Goal: Navigation & Orientation: Understand site structure

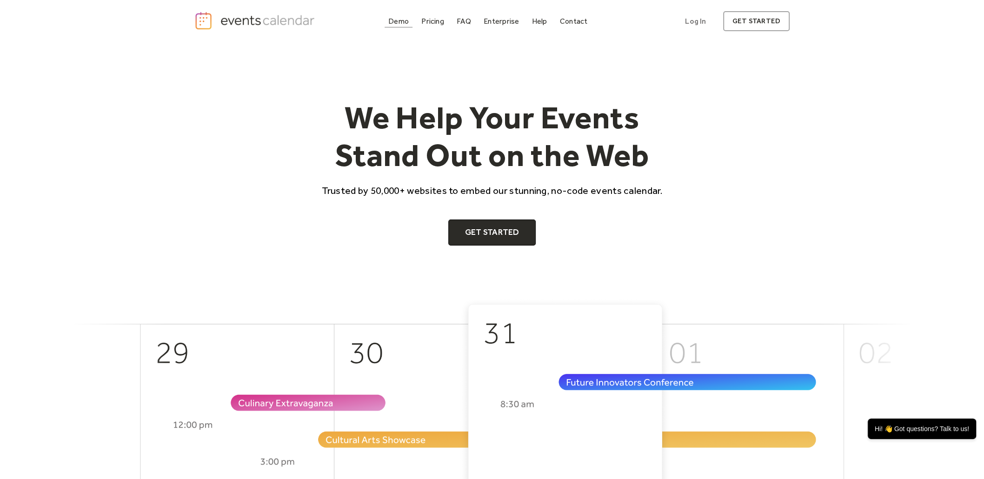
click at [395, 22] on div "Demo" at bounding box center [398, 21] width 20 height 5
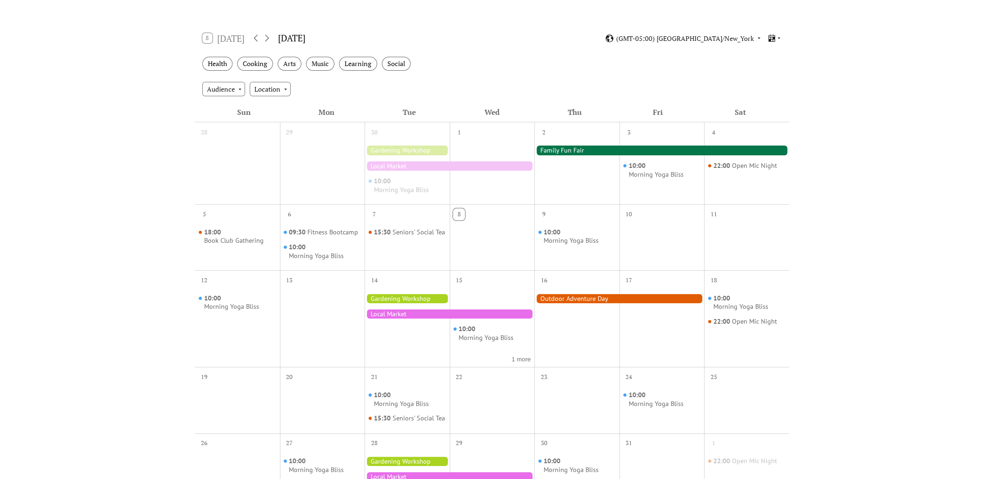
scroll to position [139, 0]
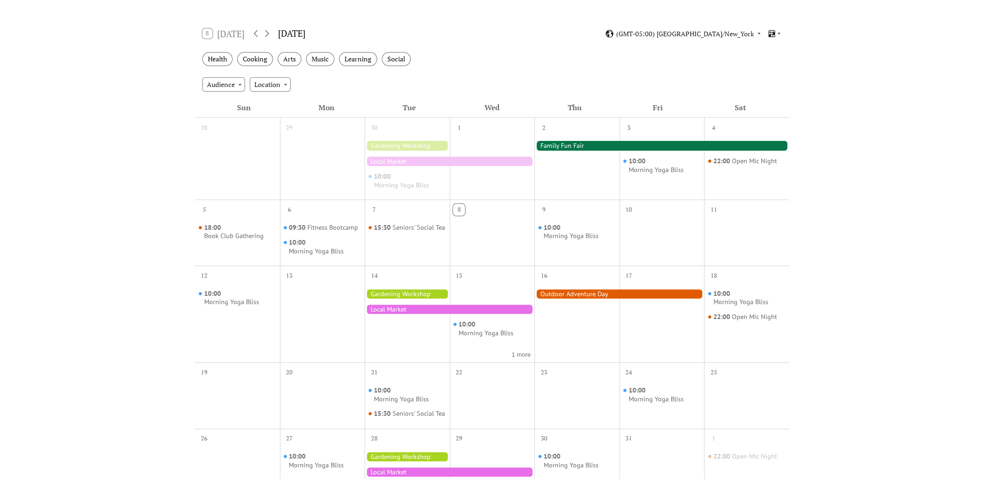
click at [576, 142] on div at bounding box center [661, 145] width 255 height 9
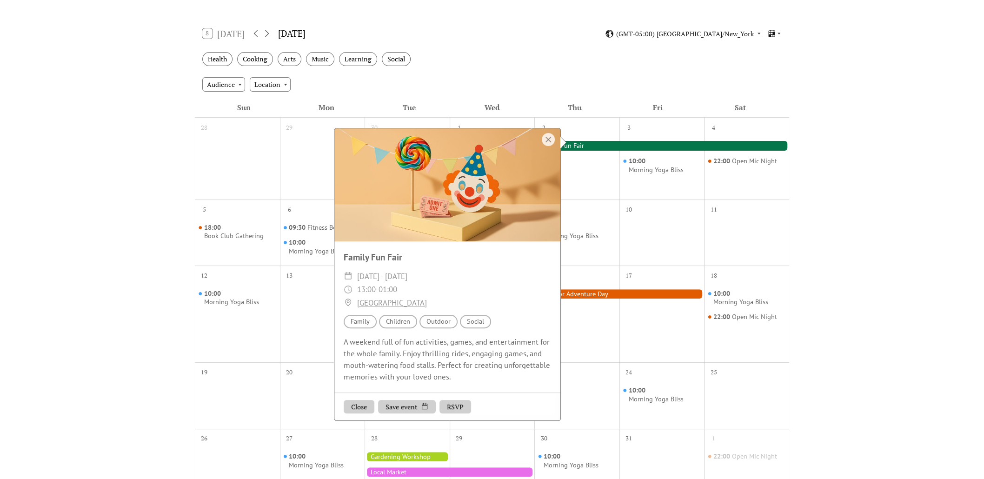
click at [823, 192] on div "Events Calendar Demo Loading the Events Calendar..." at bounding box center [492, 274] width 984 height 743
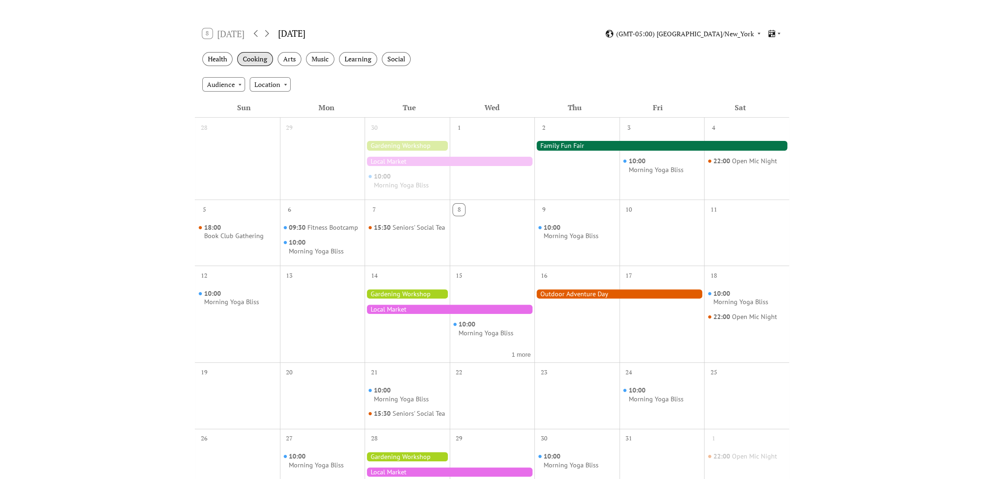
click at [254, 59] on div "Cooking" at bounding box center [255, 59] width 36 height 14
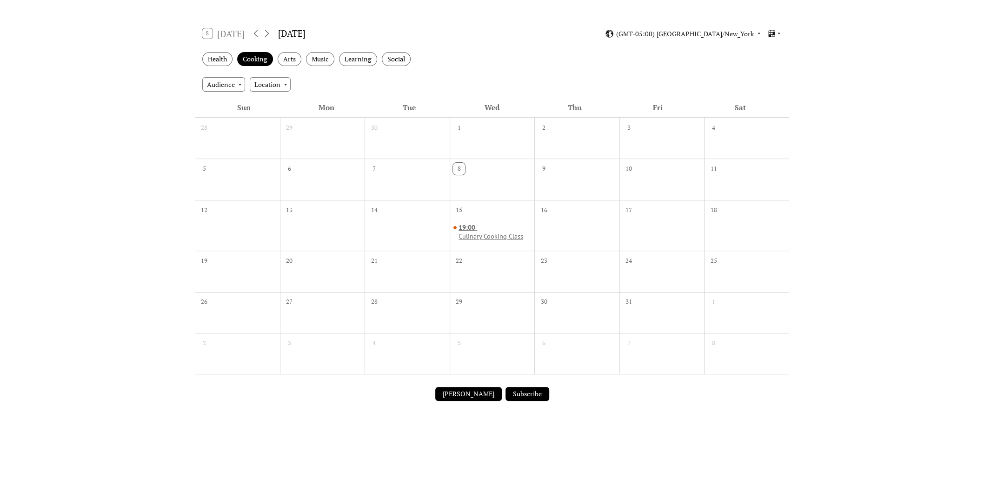
click at [481, 227] on div "19:00 Culinary Cooking Class" at bounding box center [494, 231] width 72 height 17
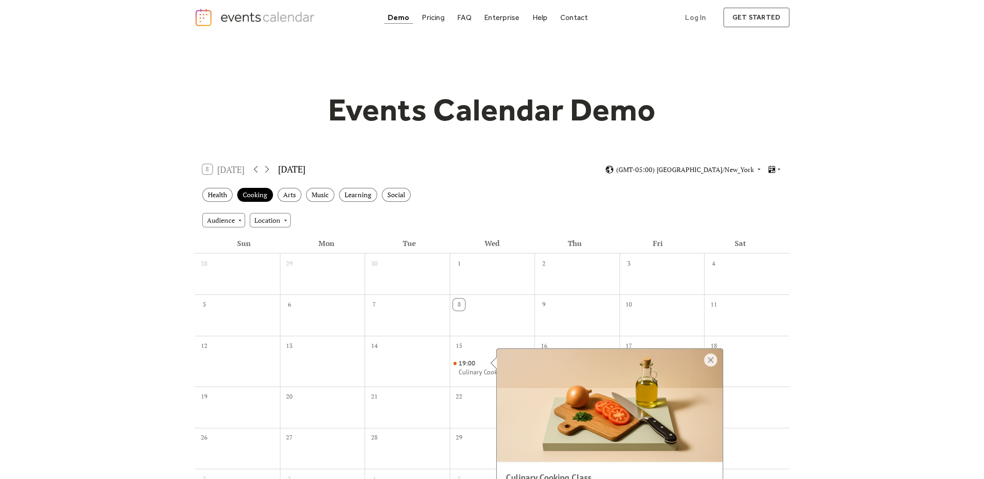
scroll to position [0, 0]
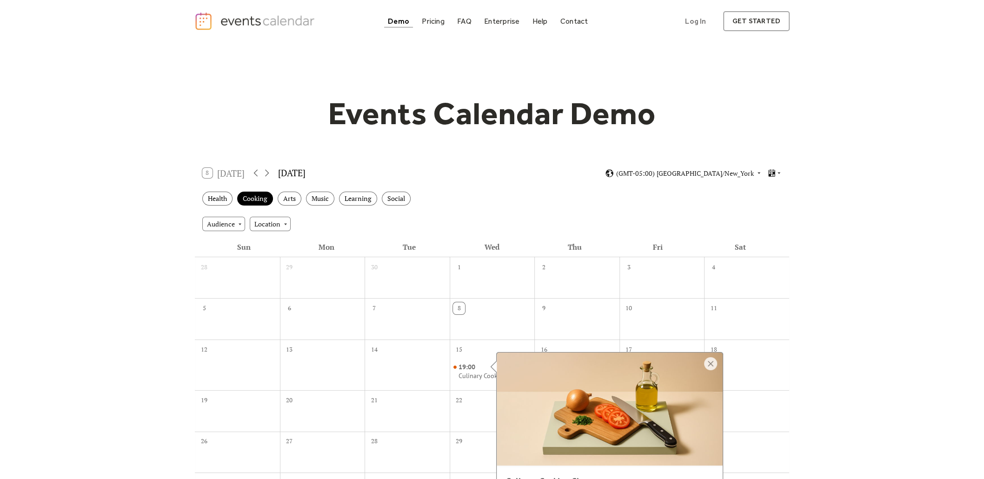
click at [502, 179] on div "8 Today October 2025 (GMT-05:00) America/New_York" at bounding box center [492, 173] width 594 height 25
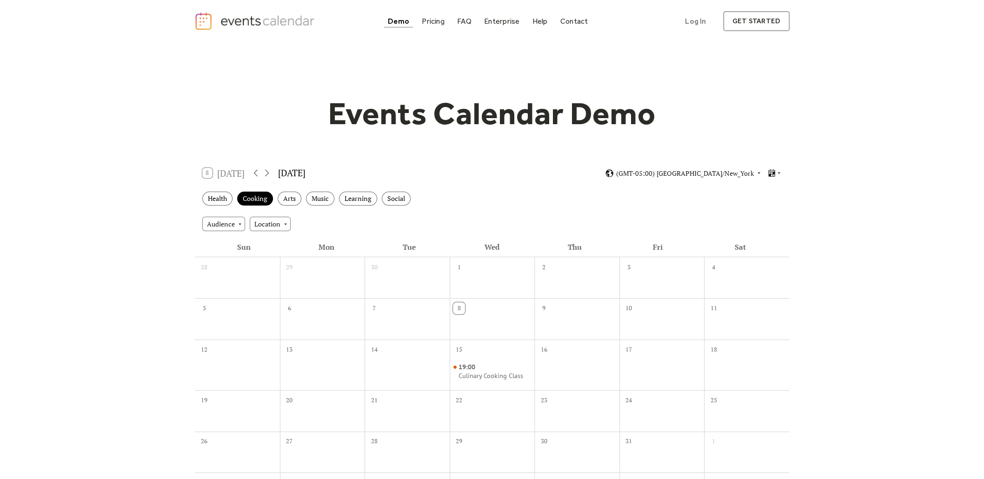
click at [230, 173] on div "8 Today" at bounding box center [223, 173] width 42 height 10
click at [234, 222] on div "Audience" at bounding box center [223, 224] width 43 height 14
click at [259, 223] on div "Location" at bounding box center [270, 224] width 41 height 14
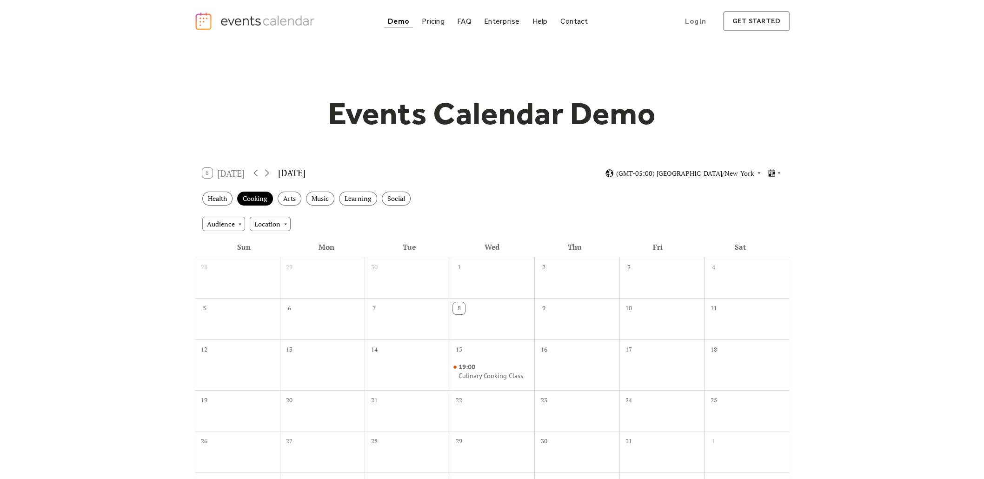
click at [494, 200] on div "Health Cooking Arts Music Learning Social" at bounding box center [492, 199] width 594 height 26
click at [437, 19] on div "Pricing" at bounding box center [433, 21] width 23 height 5
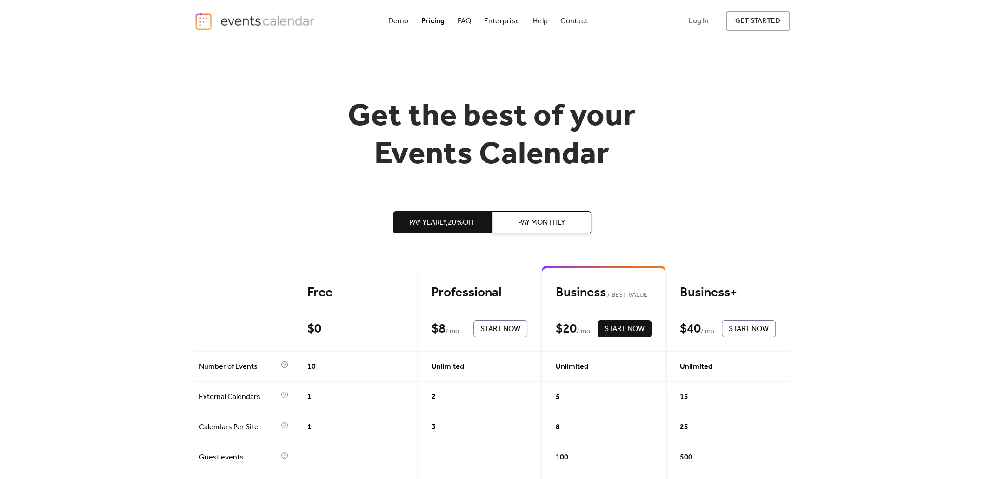
click at [463, 23] on div "FAQ" at bounding box center [464, 21] width 14 height 5
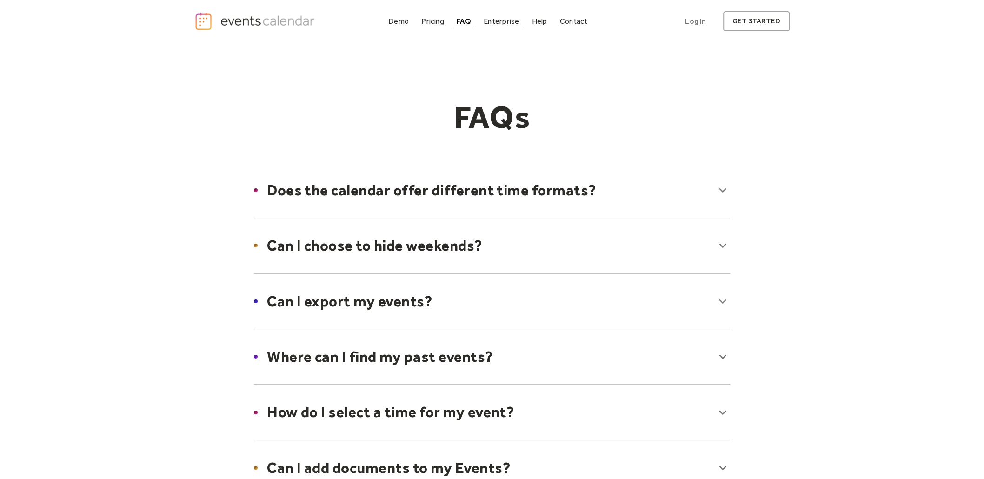
click at [495, 19] on div "Enterprise" at bounding box center [500, 21] width 35 height 5
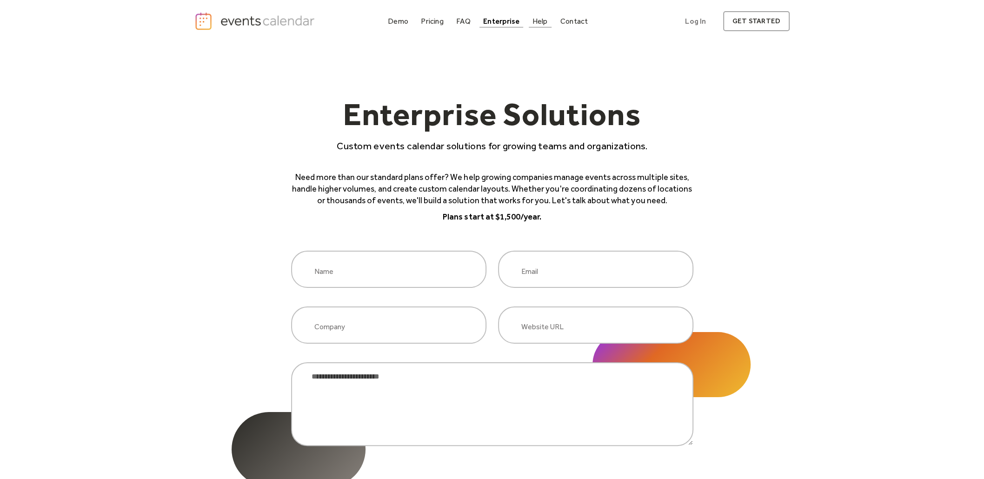
click at [537, 20] on div "Help" at bounding box center [539, 21] width 15 height 5
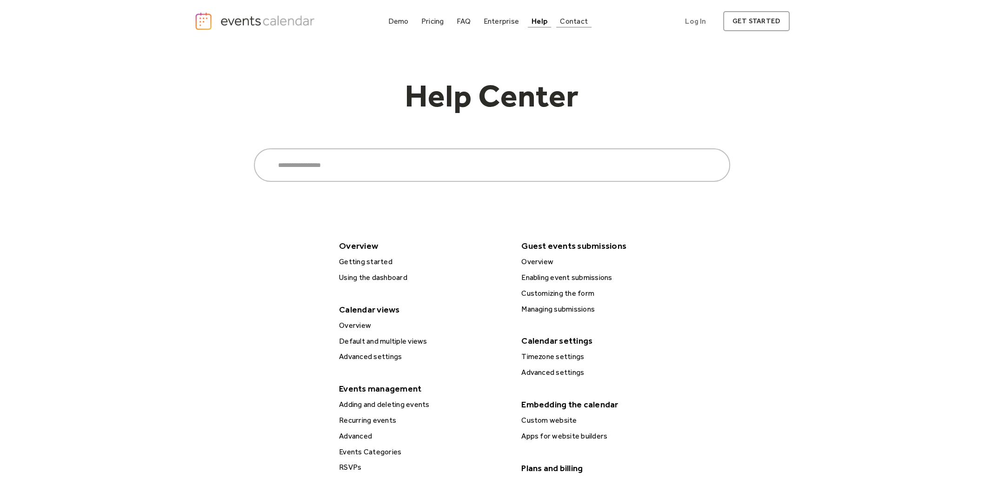
click at [571, 24] on div "Contact" at bounding box center [574, 21] width 28 height 5
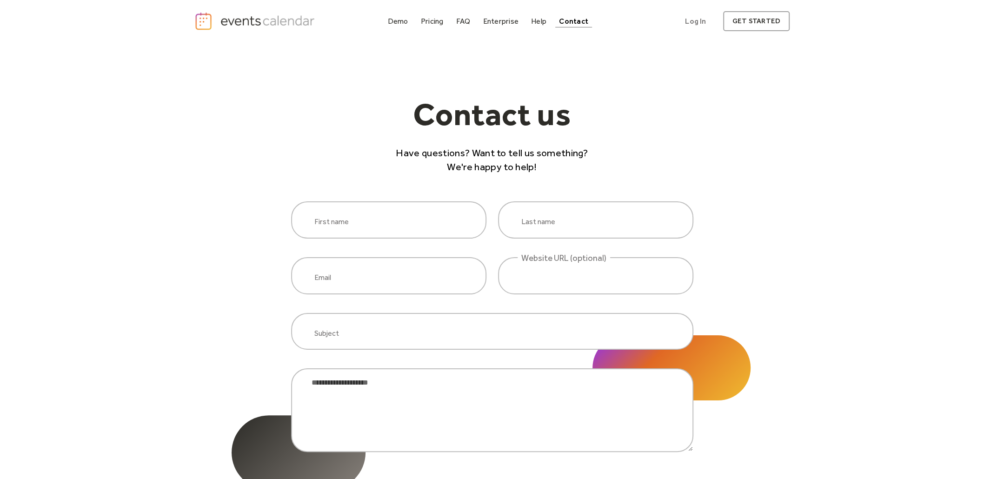
click at [311, 19] on img "home" at bounding box center [255, 21] width 123 height 19
